Goal: Find specific page/section: Find specific page/section

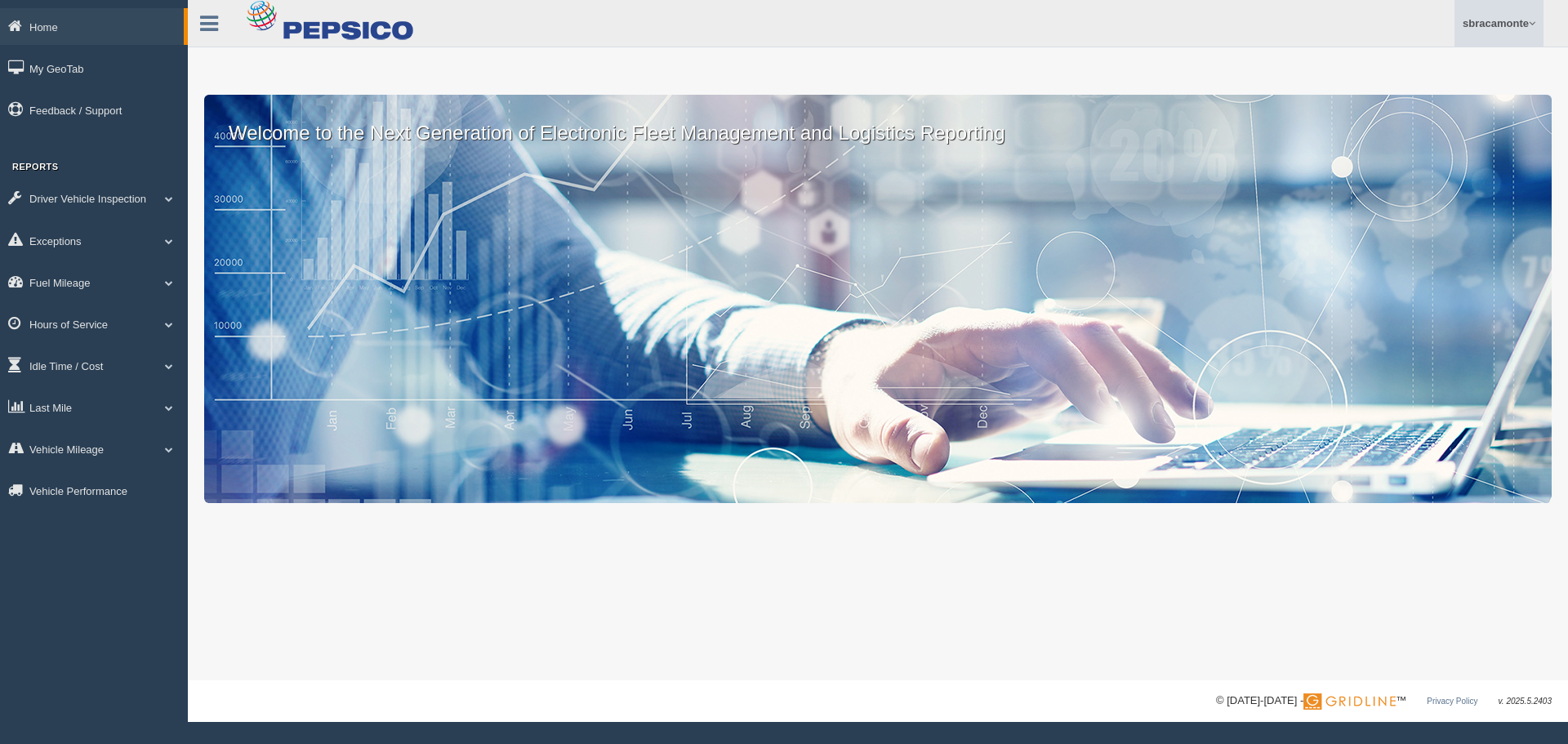
click at [1524, 17] on link "sbracamonte" at bounding box center [1500, 23] width 89 height 46
click at [101, 316] on link "Hours of Service" at bounding box center [94, 323] width 188 height 37
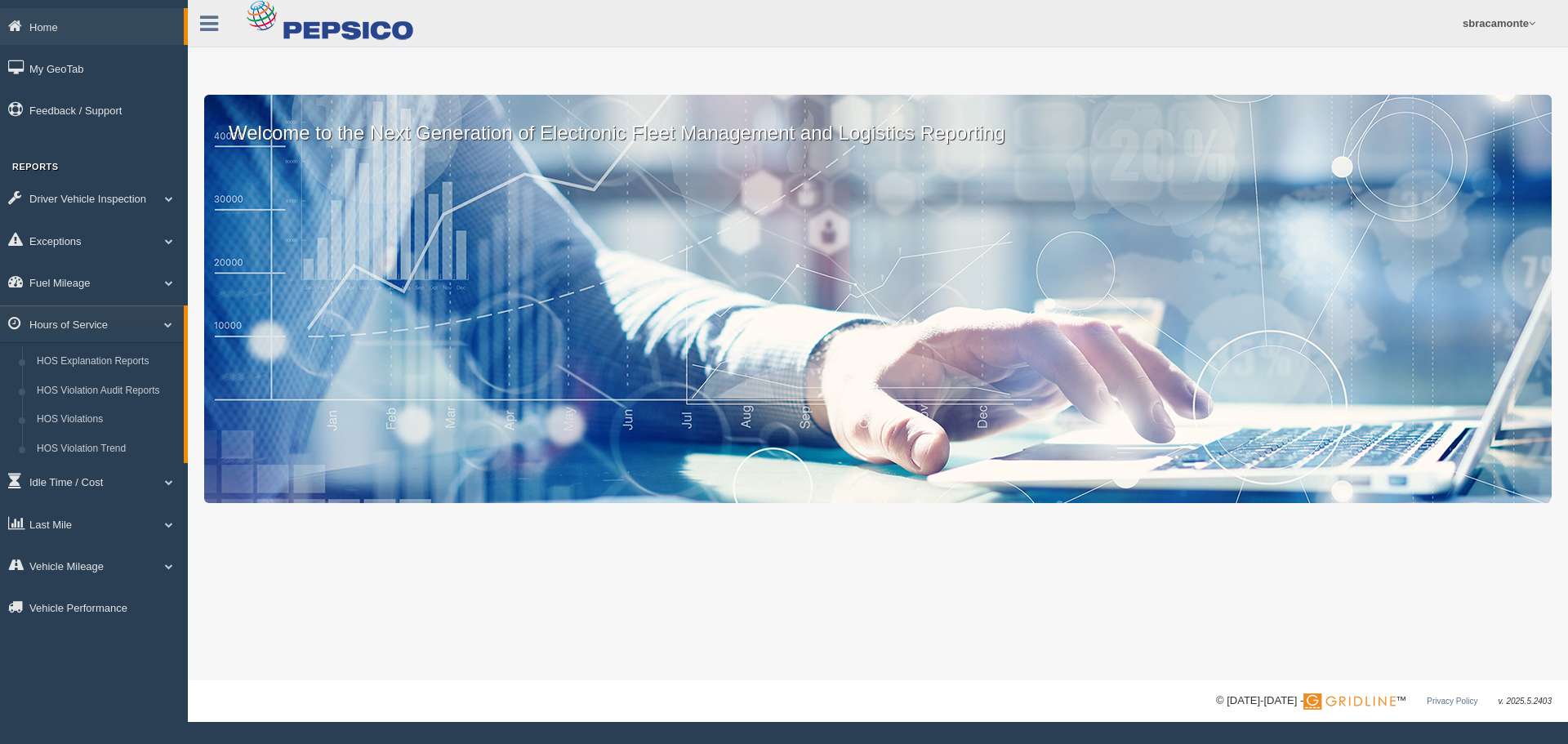
click at [431, 56] on div "Welcome to the Next Generation of Electronic Fleet Management and Logistics Rep…" at bounding box center [878, 340] width 1381 height 680
click at [1494, 16] on link "sbracamonte" at bounding box center [1500, 23] width 89 height 46
click at [1109, 71] on div "Welcome to the Next Generation of Electronic Fleet Management and Logistics Rep…" at bounding box center [878, 340] width 1381 height 680
click at [1489, 15] on link "sbracamonte" at bounding box center [1500, 23] width 89 height 46
click at [1414, 101] on link "Log Off" at bounding box center [1454, 97] width 178 height 33
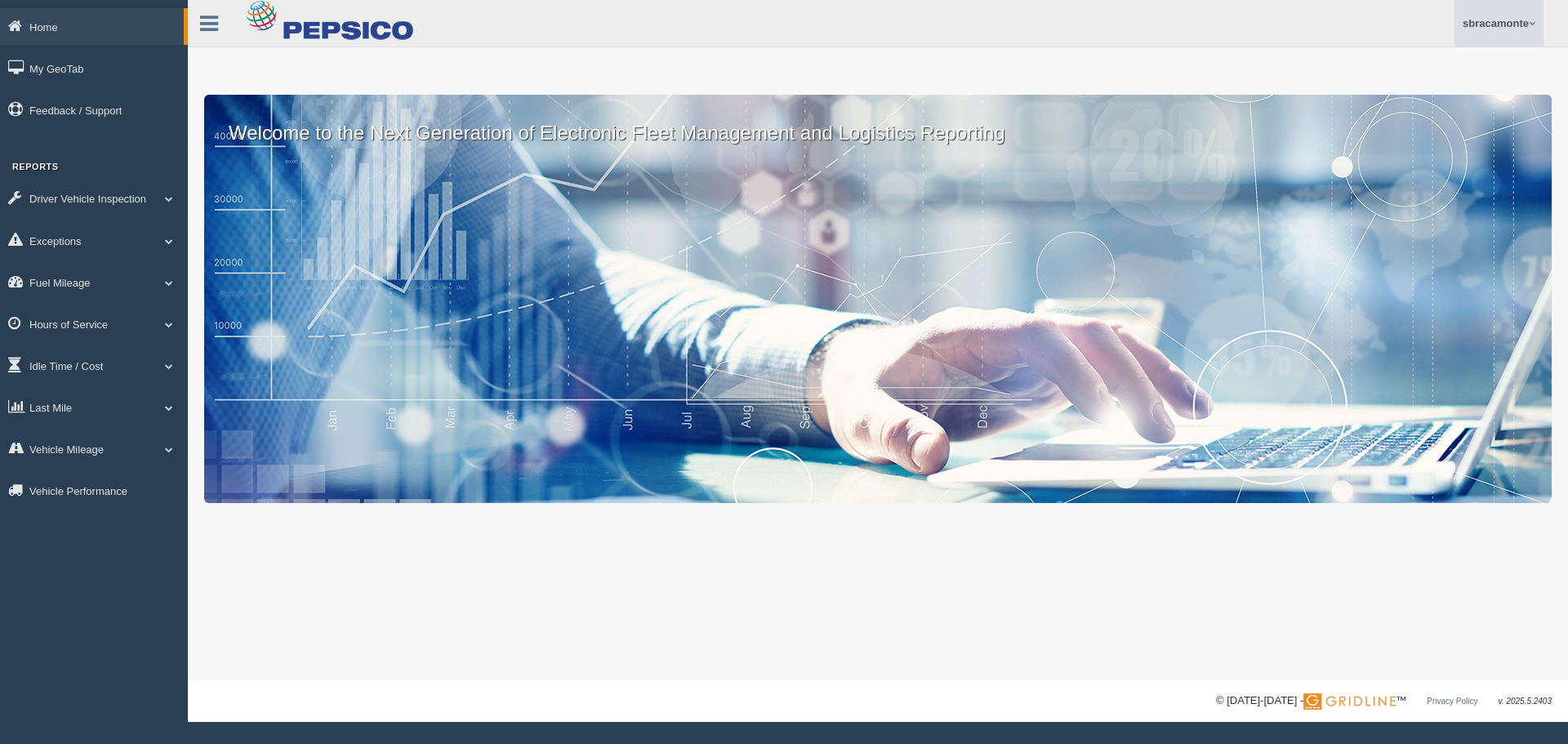
click at [1495, 19] on link "sbracamonte" at bounding box center [1500, 23] width 89 height 46
click at [1244, 27] on ul "sbracamonte Feedback/Support Log Off" at bounding box center [1205, 23] width 676 height 46
click at [1504, 23] on link "sbracamonte" at bounding box center [1500, 23] width 89 height 46
click at [1404, 93] on link "Log Off" at bounding box center [1454, 97] width 178 height 33
click at [60, 326] on link "Hours of Service" at bounding box center [94, 323] width 188 height 37
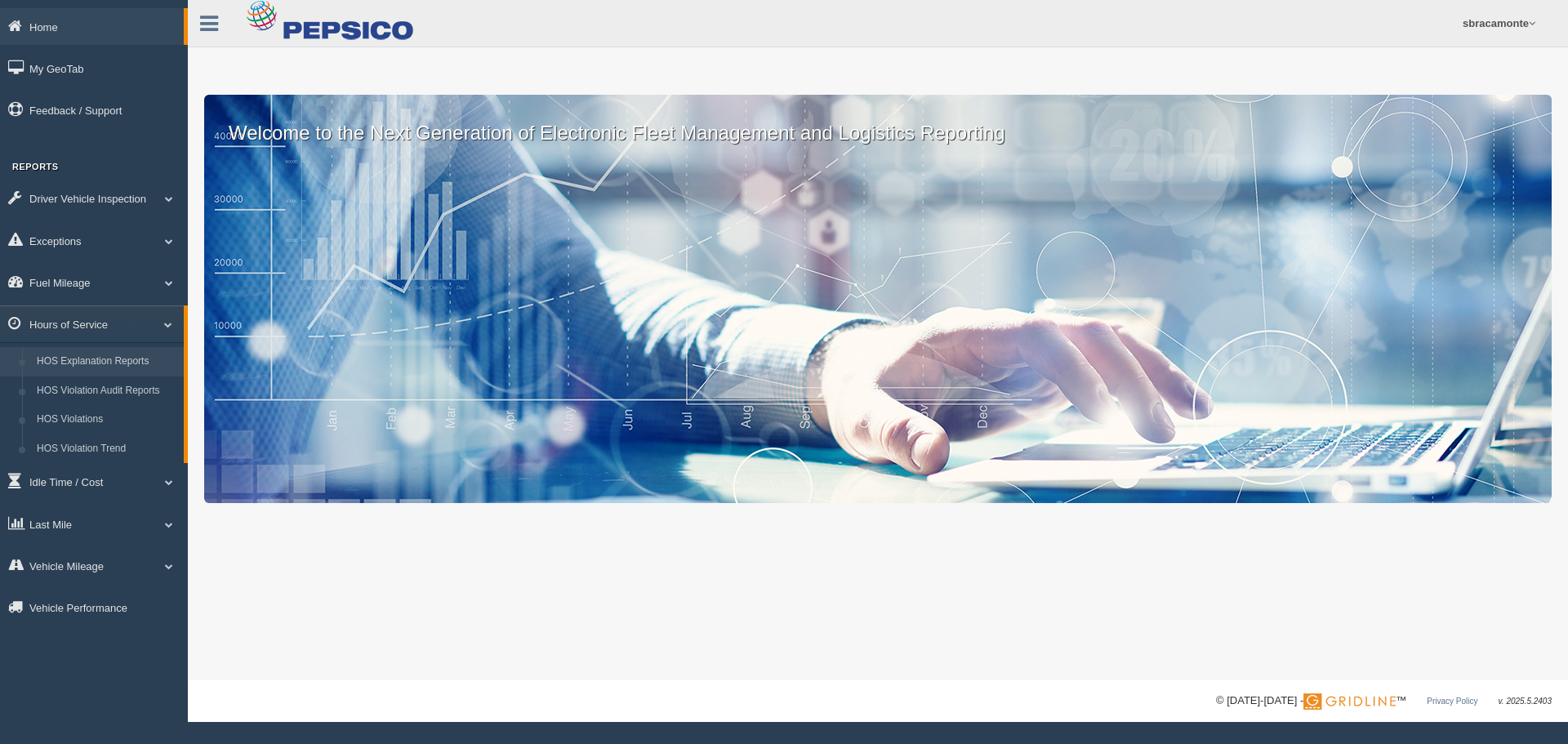
click at [66, 361] on link "HOS Explanation Reports" at bounding box center [107, 362] width 155 height 30
